Goal: Task Accomplishment & Management: Complete application form

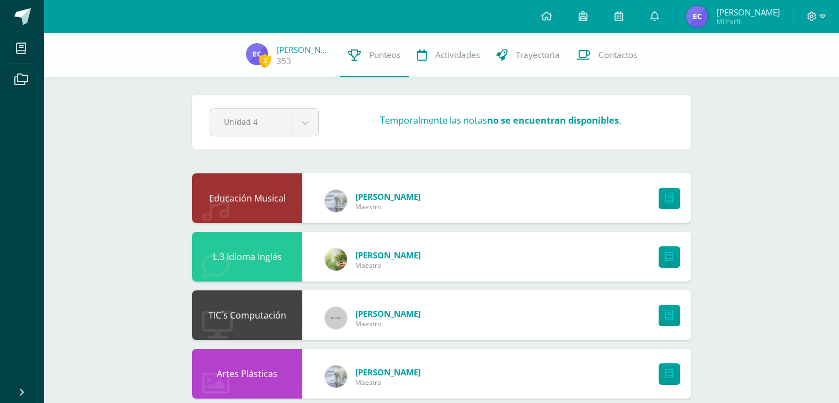
scroll to position [661, 0]
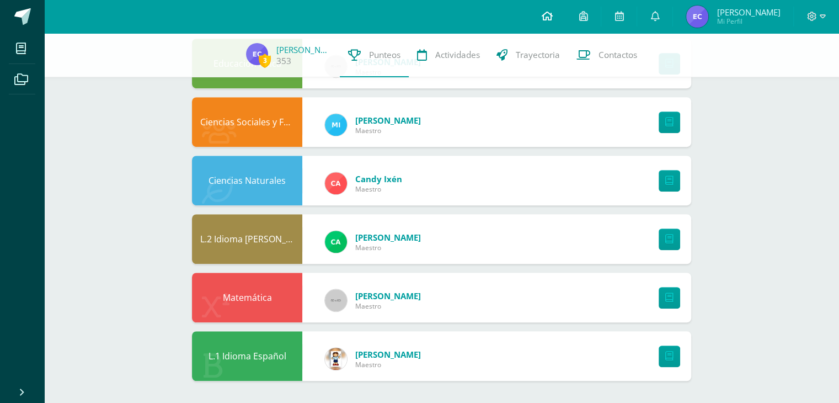
click at [542, 14] on icon at bounding box center [546, 16] width 11 height 10
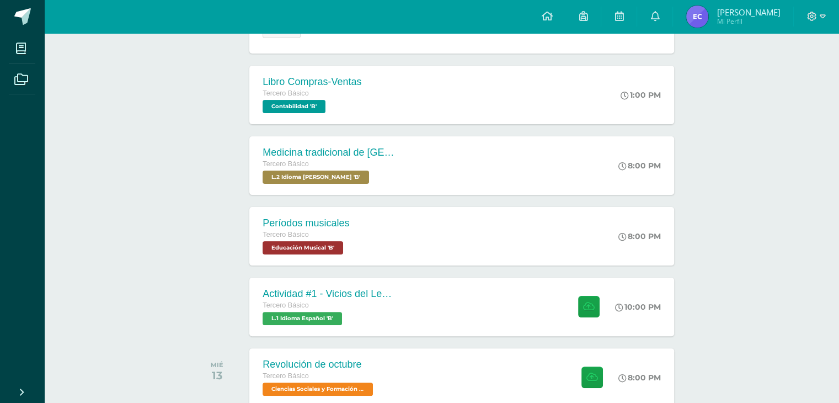
scroll to position [237, 0]
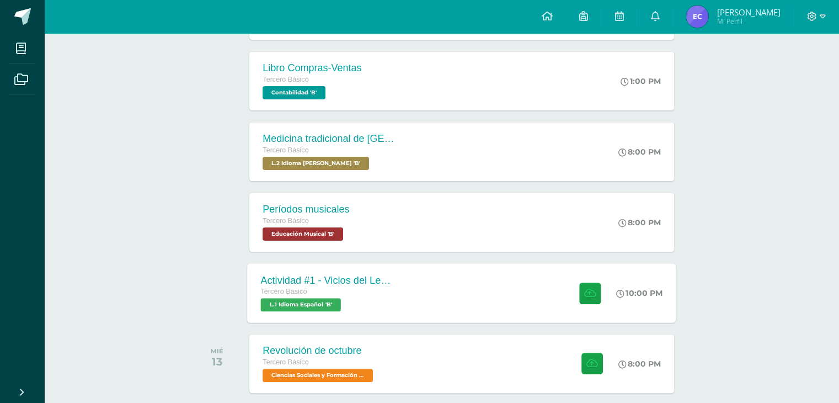
click at [517, 292] on div "Actividad #1 - Vicios del LenguaJe Tercero Básico L.1 Idioma Español 'B' 10:00 …" at bounding box center [462, 292] width 429 height 59
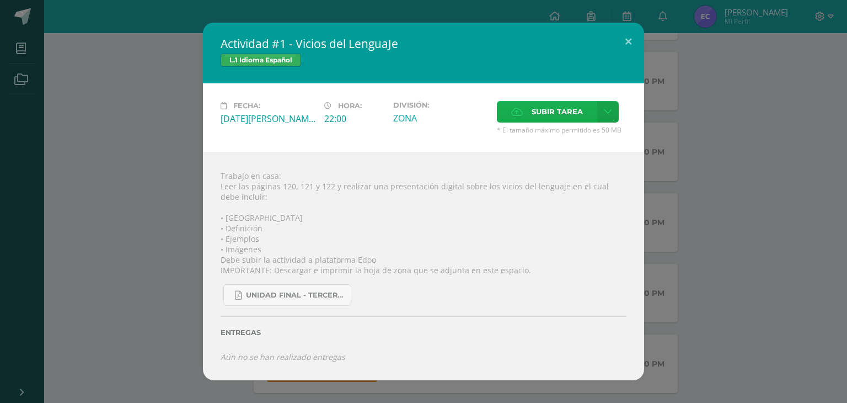
click at [579, 113] on span "Subir tarea" at bounding box center [557, 112] width 51 height 20
click at [0, 0] on input "Subir tarea" at bounding box center [0, 0] width 0 height 0
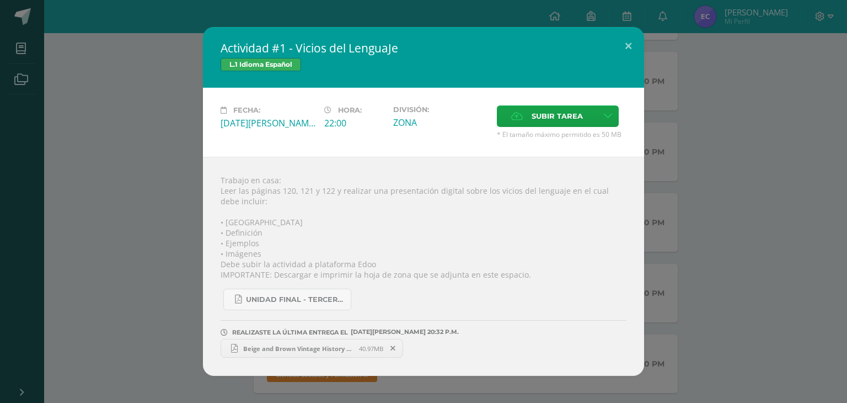
click at [295, 349] on span "Beige and Brown Vintage History of Literature Workshop Presentation.pdf" at bounding box center [298, 348] width 121 height 8
click at [190, 69] on div "Actividad #1 - Vicios del LenguaJe L.1 Idioma Español Fecha: Martes 12 de Agost…" at bounding box center [423, 201] width 839 height 349
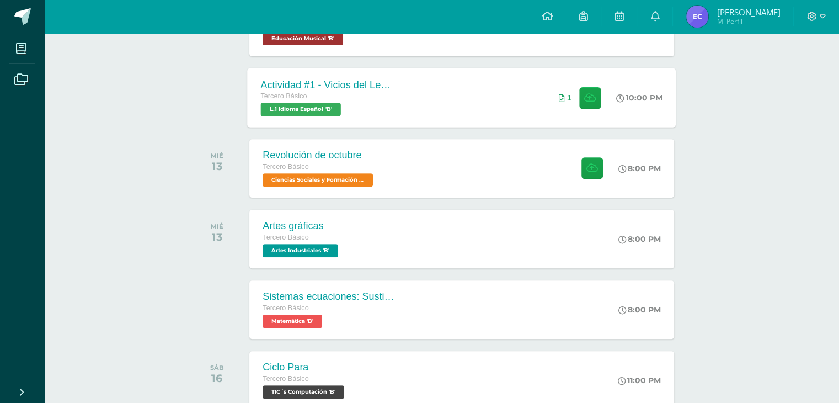
scroll to position [457, 0]
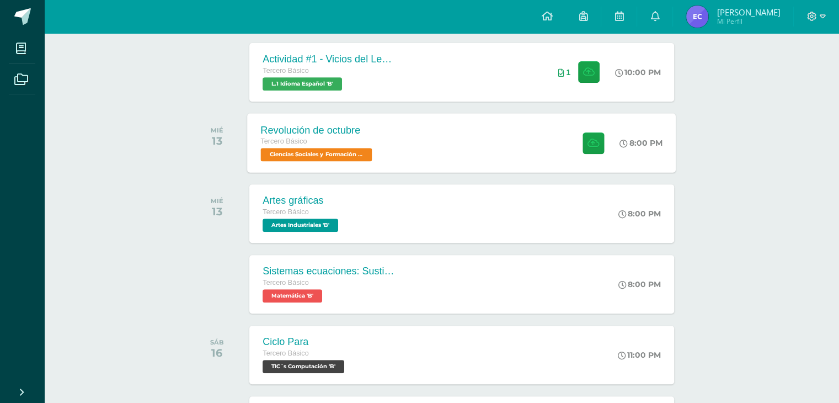
click at [401, 132] on div "Revolución de octubre Tercero Básico Ciencias Sociales y Formación Ciudadana 'B…" at bounding box center [462, 142] width 429 height 59
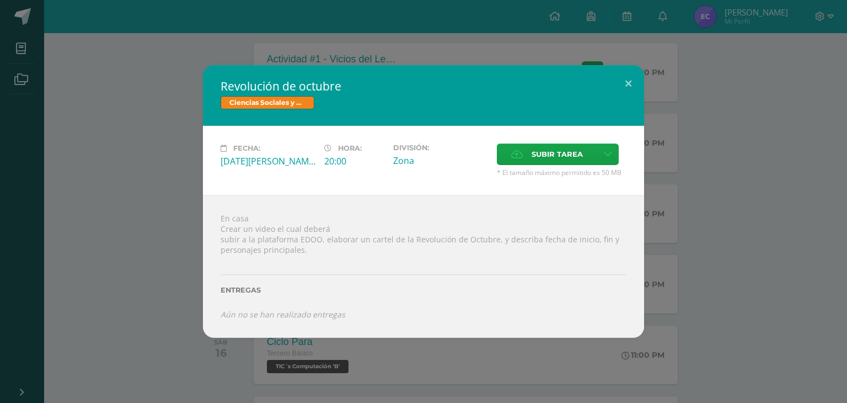
click at [104, 144] on div "Revolución de octubre Ciencias Sociales y Formación Ciudadana Fecha: Miércoles …" at bounding box center [423, 201] width 839 height 273
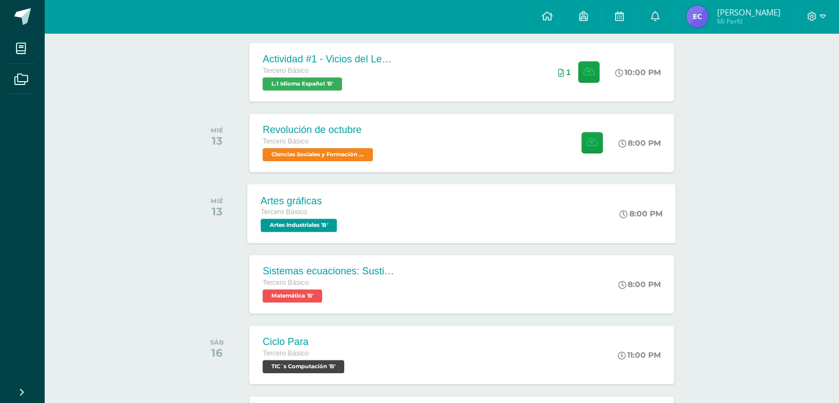
click at [472, 207] on div "Artes gráficas Tercero Básico Artes Industriales 'B' 8:00 PM Artes gráficas Art…" at bounding box center [462, 213] width 429 height 59
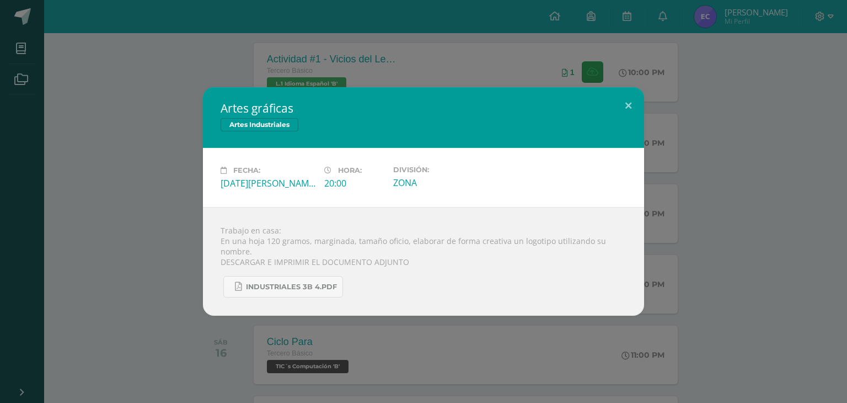
click at [174, 208] on div "Artes gráficas Artes Industriales Fecha: Miércoles 13 de Agosto Hora: 20:00 Div…" at bounding box center [423, 201] width 839 height 228
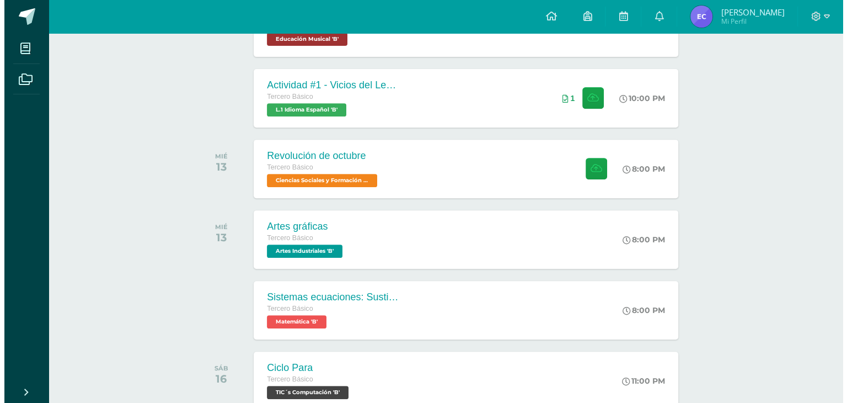
scroll to position [402, 0]
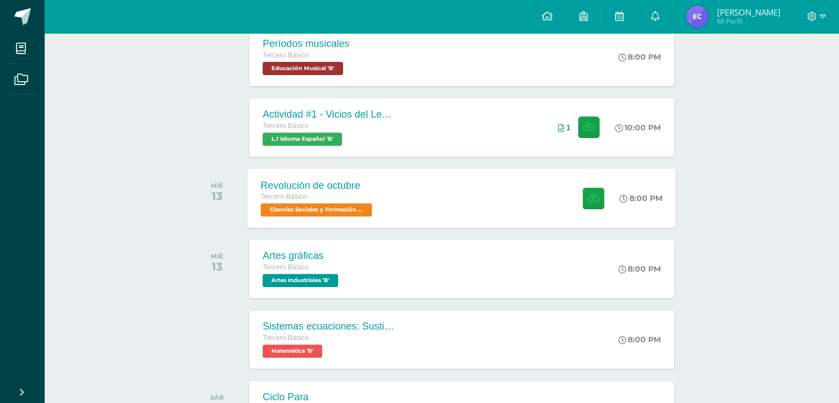
click at [408, 195] on div "Revolución de octubre Tercero Básico Ciencias Sociales y Formación Ciudadana 'B…" at bounding box center [462, 197] width 429 height 59
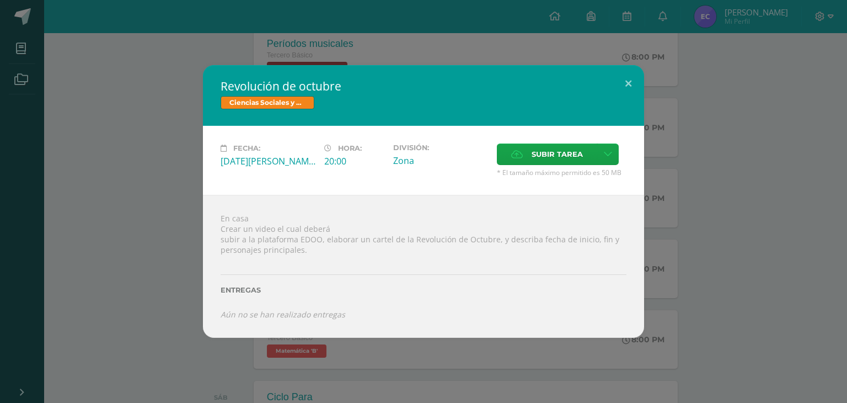
click at [719, 219] on div "Revolución de octubre Ciencias Sociales y Formación Ciudadana Fecha: Miércoles …" at bounding box center [423, 201] width 839 height 273
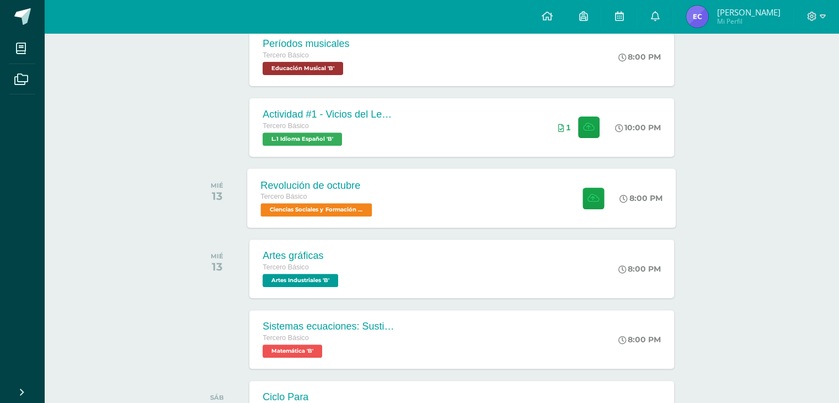
click at [521, 194] on div "Revolución de octubre Tercero Básico Ciencias Sociales y Formación Ciudadana 'B…" at bounding box center [462, 197] width 429 height 59
